Goal: Task Accomplishment & Management: Use online tool/utility

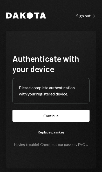
click at [57, 122] on button "Continue" at bounding box center [50, 116] width 77 height 12
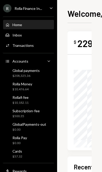
click at [36, 73] on div "Global payments $208,325.36" at bounding box center [25, 73] width 27 height 10
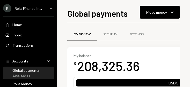
click at [101, 10] on div "Move money" at bounding box center [156, 12] width 21 height 5
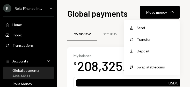
click at [101, 23] on div "Withdraw Send" at bounding box center [152, 28] width 52 height 12
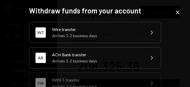
click at [101, 30] on div "WT Wire transfer Arrives 1-2 business days Chevron Right" at bounding box center [95, 32] width 132 height 21
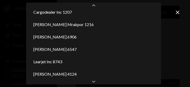
click at [97, 83] on div "Chevron Down" at bounding box center [93, 81] width 135 height 6
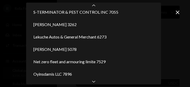
click at [96, 82] on div "Chevron Down" at bounding box center [93, 81] width 135 height 6
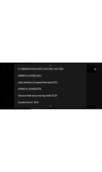
scroll to position [141, 0]
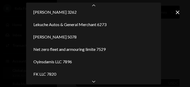
select select "**********"
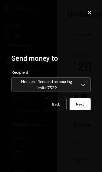
click at [83, 110] on button "Next" at bounding box center [79, 104] width 21 height 12
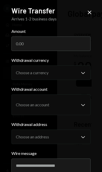
click at [64, 42] on input "Amount" at bounding box center [50, 43] width 79 height 14
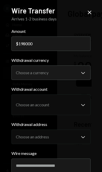
type input "198000"
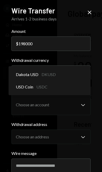
select select "****"
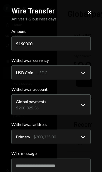
click at [59, 167] on input "Wire message" at bounding box center [50, 165] width 79 height 14
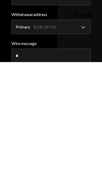
scroll to position [28, 0]
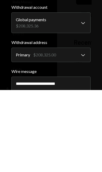
type input "**********"
click at [95, 72] on div "**********" at bounding box center [50, 86] width 91 height 172
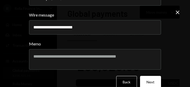
scroll to position [138, 0]
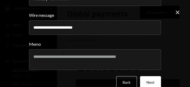
click at [101, 80] on button "Next" at bounding box center [150, 82] width 21 height 12
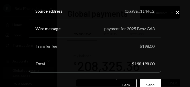
scroll to position [82, 0]
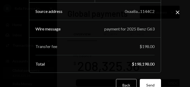
click at [101, 81] on button "Send" at bounding box center [150, 85] width 21 height 12
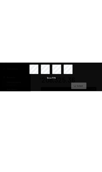
scroll to position [0, 0]
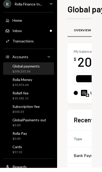
scroll to position [84, 0]
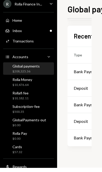
click at [85, 73] on div "Bank Payment" at bounding box center [86, 76] width 26 height 6
click at [81, 73] on div "Bank Payment" at bounding box center [86, 76] width 26 height 6
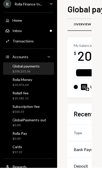
scroll to position [6, 0]
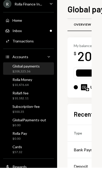
click at [82, 151] on div "Bank Payment" at bounding box center [86, 154] width 26 height 6
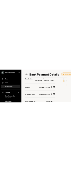
scroll to position [146, 0]
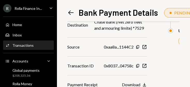
click at [101, 84] on div "Download" at bounding box center [131, 84] width 18 height 5
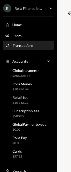
scroll to position [62, 0]
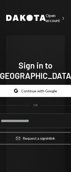
click at [45, 94] on button "Google Continue with Google" at bounding box center [35, 91] width 78 height 12
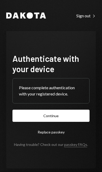
click at [67, 122] on button "Continue" at bounding box center [50, 116] width 77 height 12
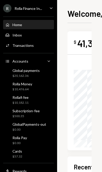
click at [42, 71] on div "Global payments $20,162.36" at bounding box center [28, 73] width 47 height 10
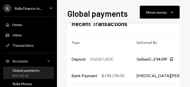
scroll to position [117, 4]
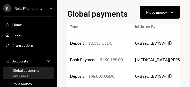
click at [101, 59] on td "[MEDICAL_DATA][PERSON_NAME]" at bounding box center [168, 59] width 79 height 17
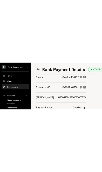
scroll to position [165, 0]
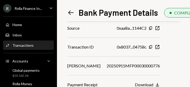
click at [73, 21] on div at bounding box center [123, 21] width 112 height 0
click at [68, 20] on div "Left Arrow Bank Payment Details COMPLETED $ 198,198.00 198,198 USDC Details Che…" at bounding box center [123, 47] width 112 height 80
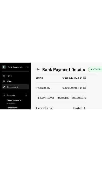
scroll to position [81, 0]
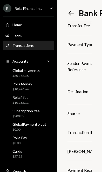
click at [18, 79] on div "Global payments $20,162.36" at bounding box center [28, 73] width 47 height 12
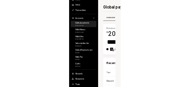
scroll to position [25, 0]
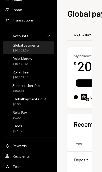
click at [32, 155] on div "User Recipients" at bounding box center [28, 156] width 47 height 5
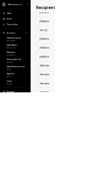
scroll to position [239, 0]
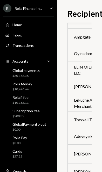
click at [37, 74] on div "$20,162.36" at bounding box center [25, 76] width 27 height 4
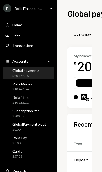
click at [40, 73] on div "Global payments $20,162.36" at bounding box center [28, 73] width 47 height 10
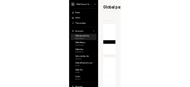
scroll to position [0, 127]
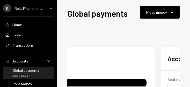
click at [101, 12] on div "Move money Caret Down" at bounding box center [159, 12] width 27 height 6
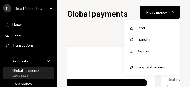
click at [101, 24] on div "Withdraw Send" at bounding box center [152, 28] width 52 height 12
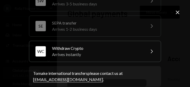
click at [101, 51] on div "Withdraw Crypto" at bounding box center [97, 48] width 90 height 6
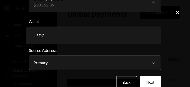
click at [101, 33] on div "USDC" at bounding box center [93, 35] width 130 height 12
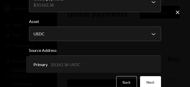
click at [101, 63] on div "Primary 20,162.36 USDC" at bounding box center [93, 64] width 130 height 12
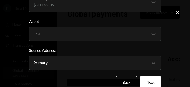
click at [101, 79] on button "Next" at bounding box center [150, 82] width 21 height 12
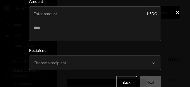
click at [101, 10] on input "Amount" at bounding box center [95, 13] width 132 height 14
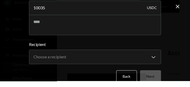
type input "10035"
click at [16, 5] on div "**********" at bounding box center [95, 43] width 190 height 87
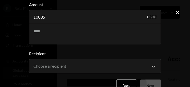
scroll to position [22, 0]
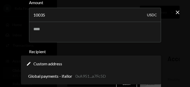
click at [101, 63] on div "Edit Custom address" at bounding box center [91, 64] width 136 height 12
select select "**********"
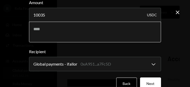
click at [38, 30] on textarea at bounding box center [95, 32] width 132 height 21
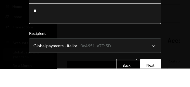
type textarea "*"
type textarea "**********"
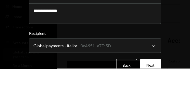
click at [101, 8] on div "**********" at bounding box center [95, 43] width 190 height 87
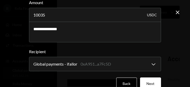
click at [101, 81] on button "Next" at bounding box center [150, 84] width 21 height 12
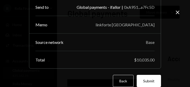
scroll to position [42, 0]
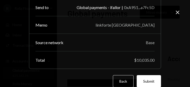
click at [101, 78] on button "Submit" at bounding box center [148, 81] width 24 height 12
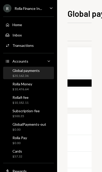
scroll to position [0, 0]
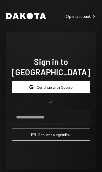
scroll to position [28, 0]
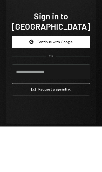
click at [13, 95] on div "Sign in to [GEOGRAPHIC_DATA] Google Continue with Google OR Email Request a sig…" at bounding box center [50, 100] width 89 height 137
